Goal: Task Accomplishment & Management: Manage account settings

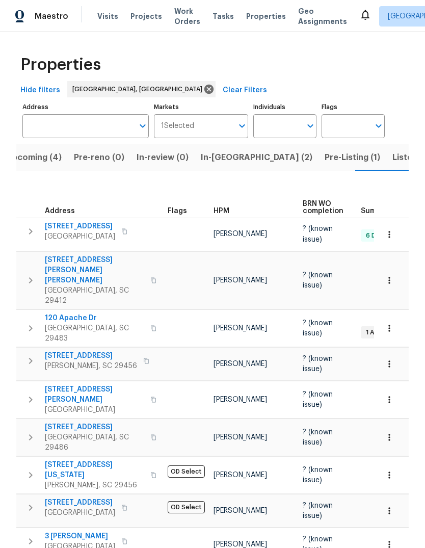
click at [387, 166] on button "Listed (7)" at bounding box center [412, 157] width 50 height 27
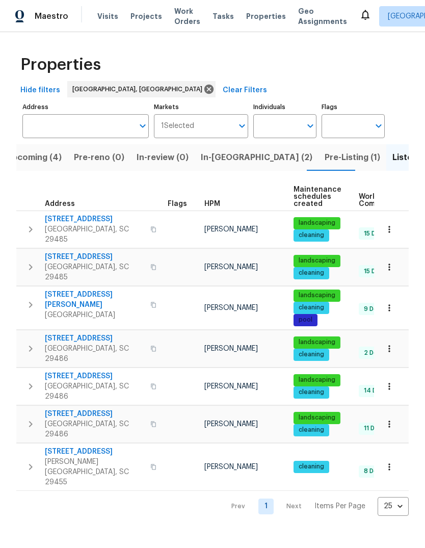
click at [249, 19] on span "Properties" at bounding box center [266, 16] width 40 height 10
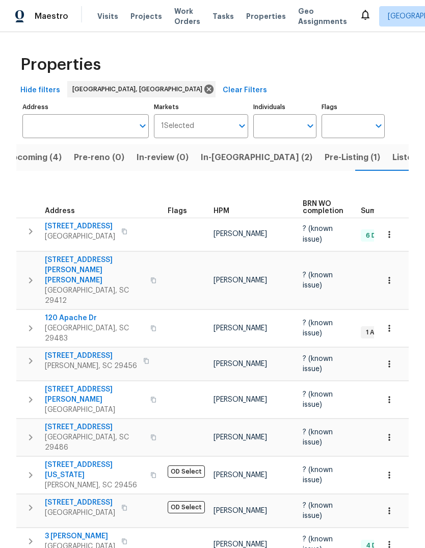
click at [390, 270] on button "button" at bounding box center [389, 280] width 22 height 22
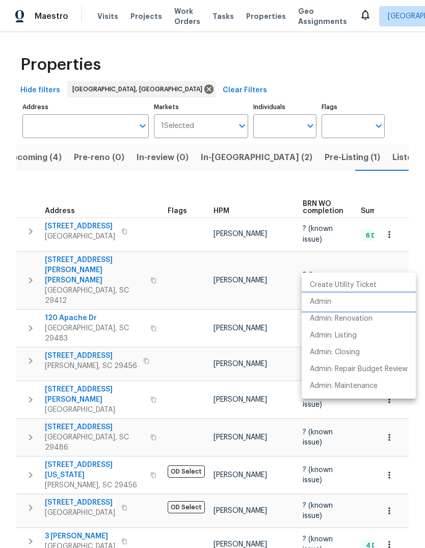
click at [342, 310] on li "Admin" at bounding box center [359, 302] width 114 height 17
click at [269, 173] on div at bounding box center [212, 274] width 425 height 548
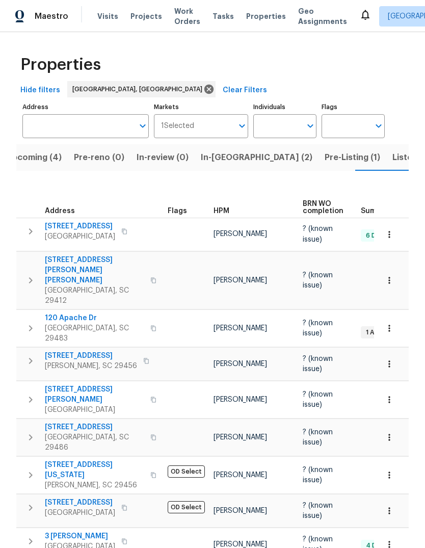
click at [258, 21] on span "Properties" at bounding box center [266, 16] width 40 height 10
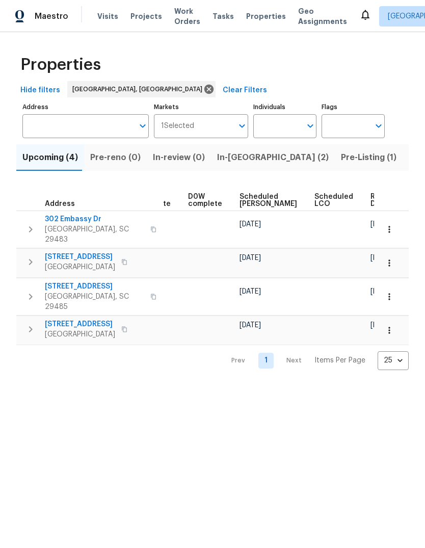
scroll to position [0, 266]
click at [341, 162] on span "Pre-Listing (1)" at bounding box center [369, 157] width 56 height 14
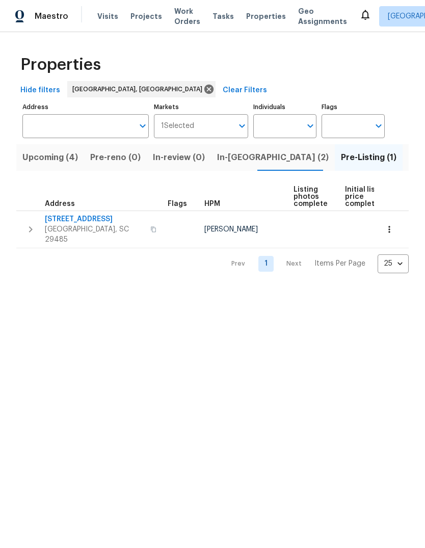
click at [76, 223] on span "112 Balsam Cir" at bounding box center [94, 219] width 99 height 10
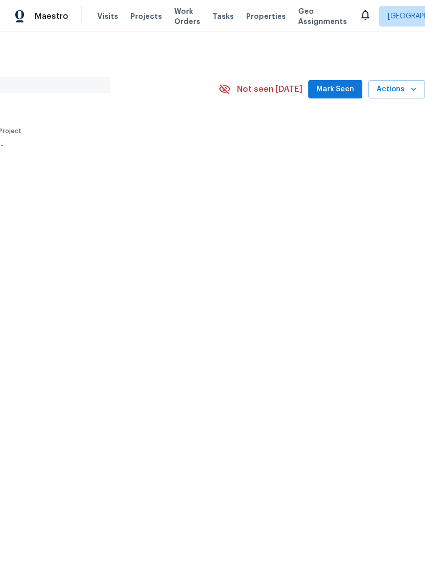
scroll to position [0, 151]
click at [343, 95] on span "Mark Seen" at bounding box center [336, 89] width 38 height 13
